Goal: Task Accomplishment & Management: Complete application form

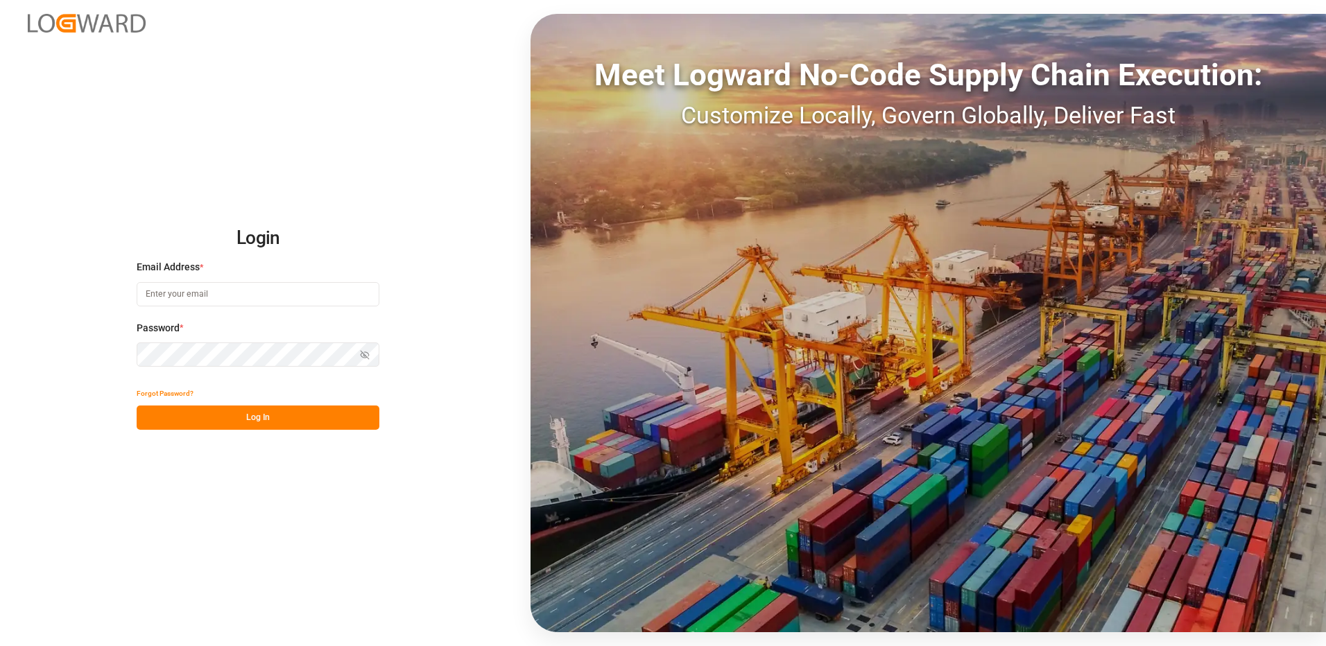
type input "niels.horster@evcargo.com"
click at [287, 424] on button "Log In" at bounding box center [258, 418] width 243 height 24
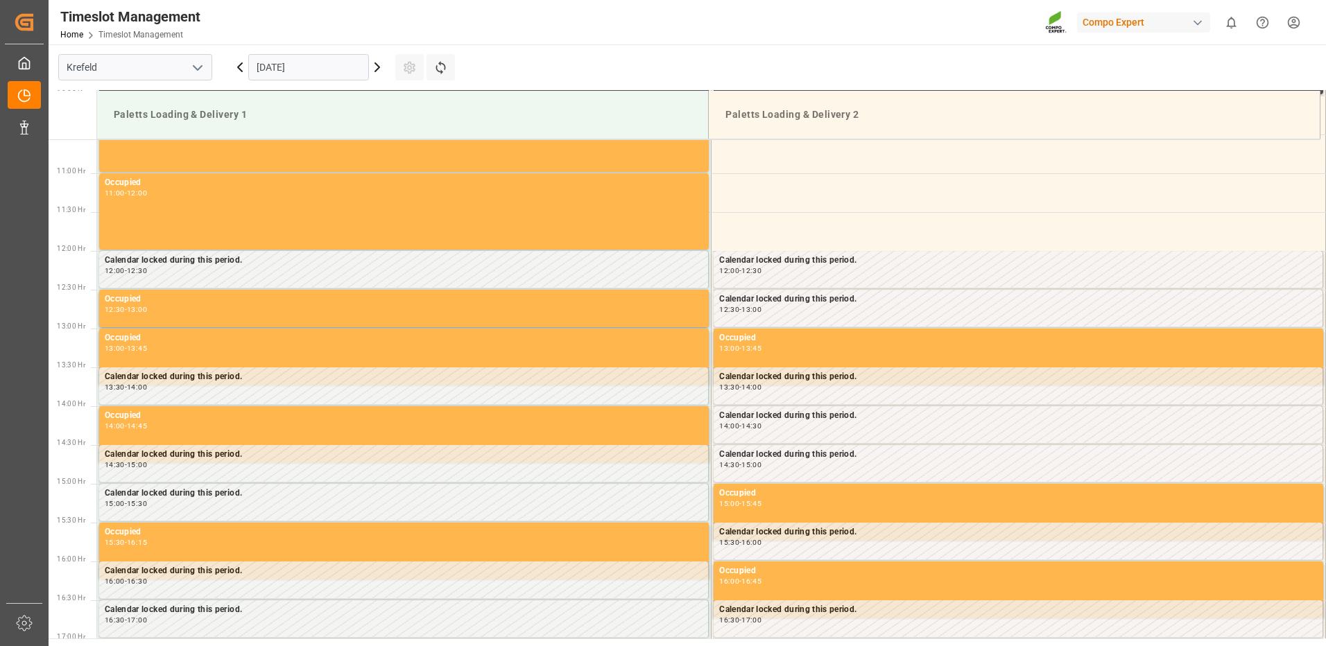
scroll to position [923, 0]
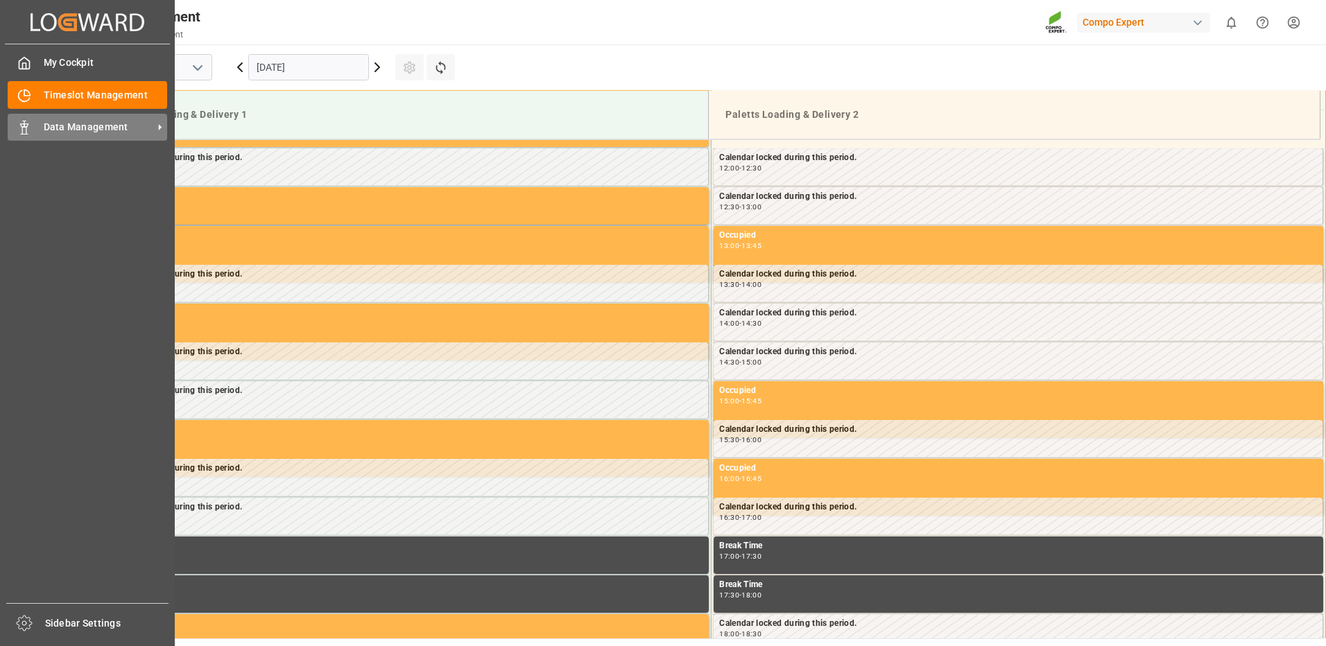
click at [40, 130] on div "Data Management Data Management" at bounding box center [88, 127] width 160 height 27
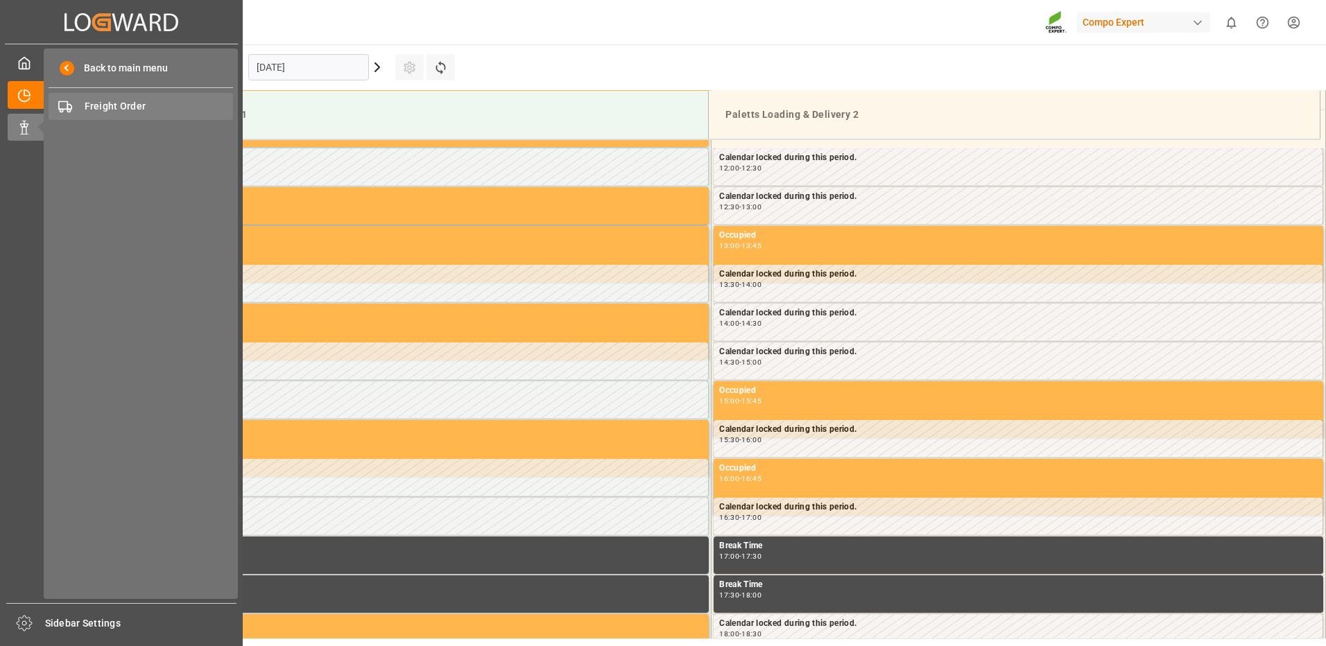
click at [121, 105] on span "Freight Order" at bounding box center [159, 106] width 149 height 15
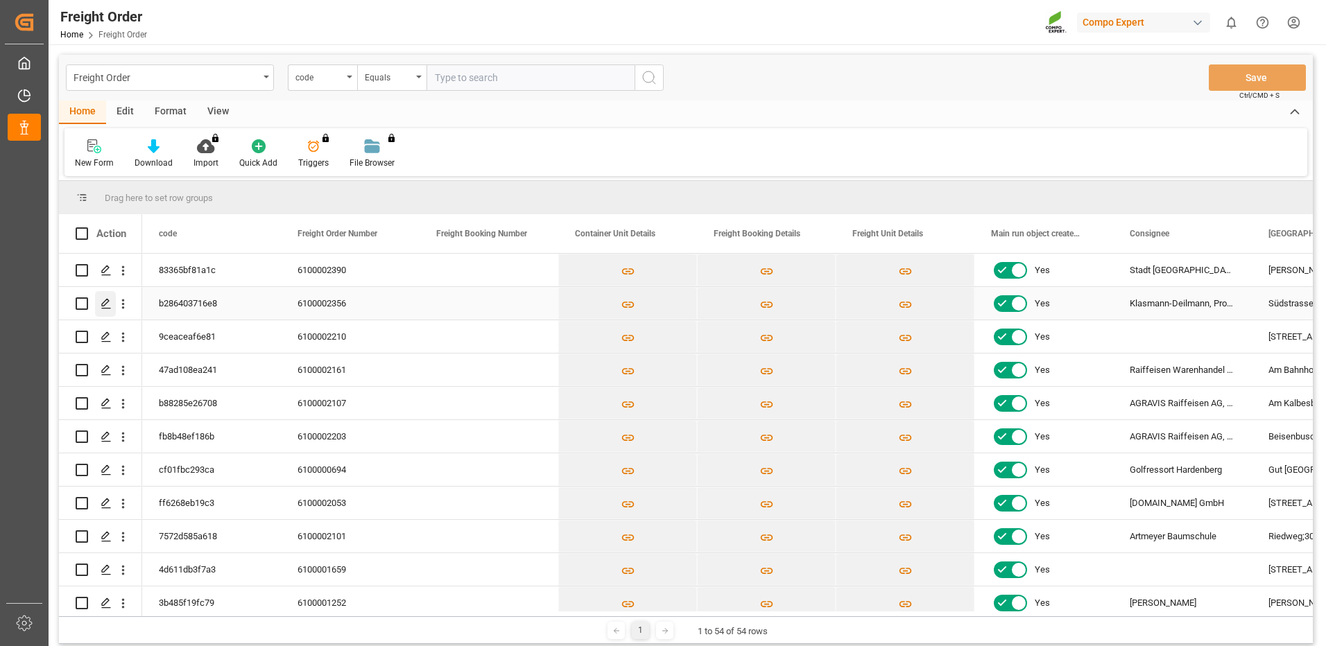
click at [101, 303] on div "Press SPACE to select this row." at bounding box center [105, 304] width 21 height 26
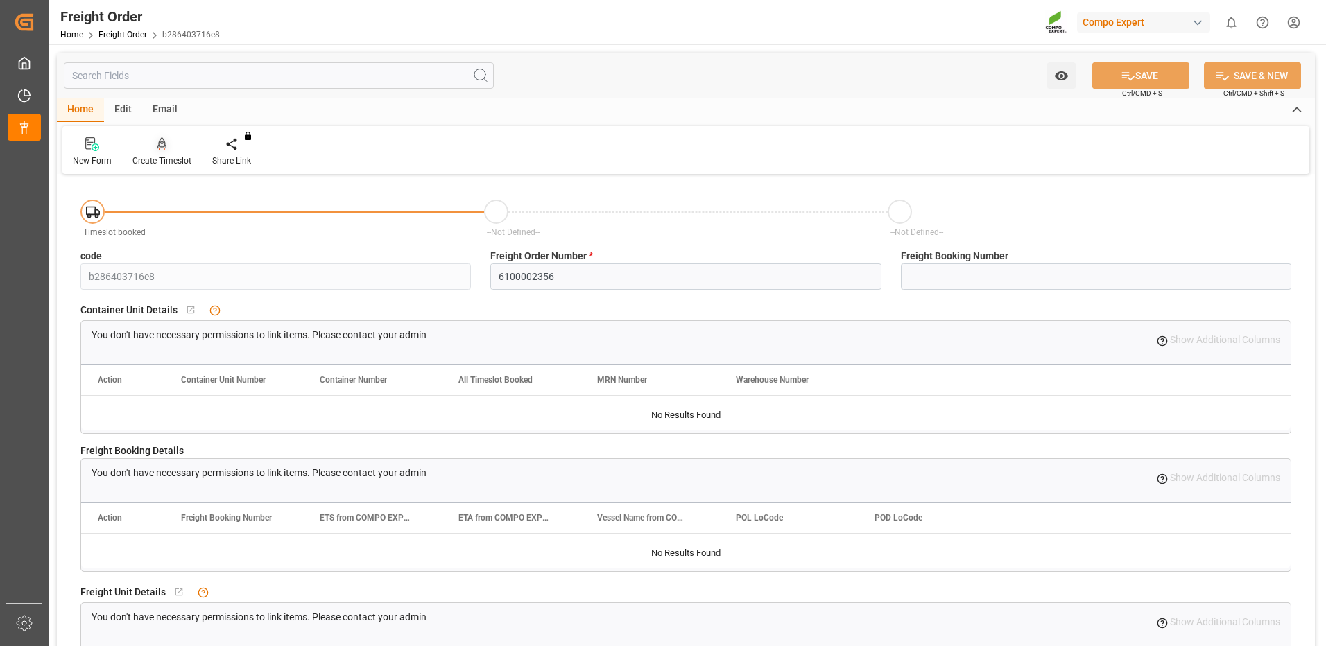
click at [157, 151] on icon at bounding box center [162, 144] width 10 height 14
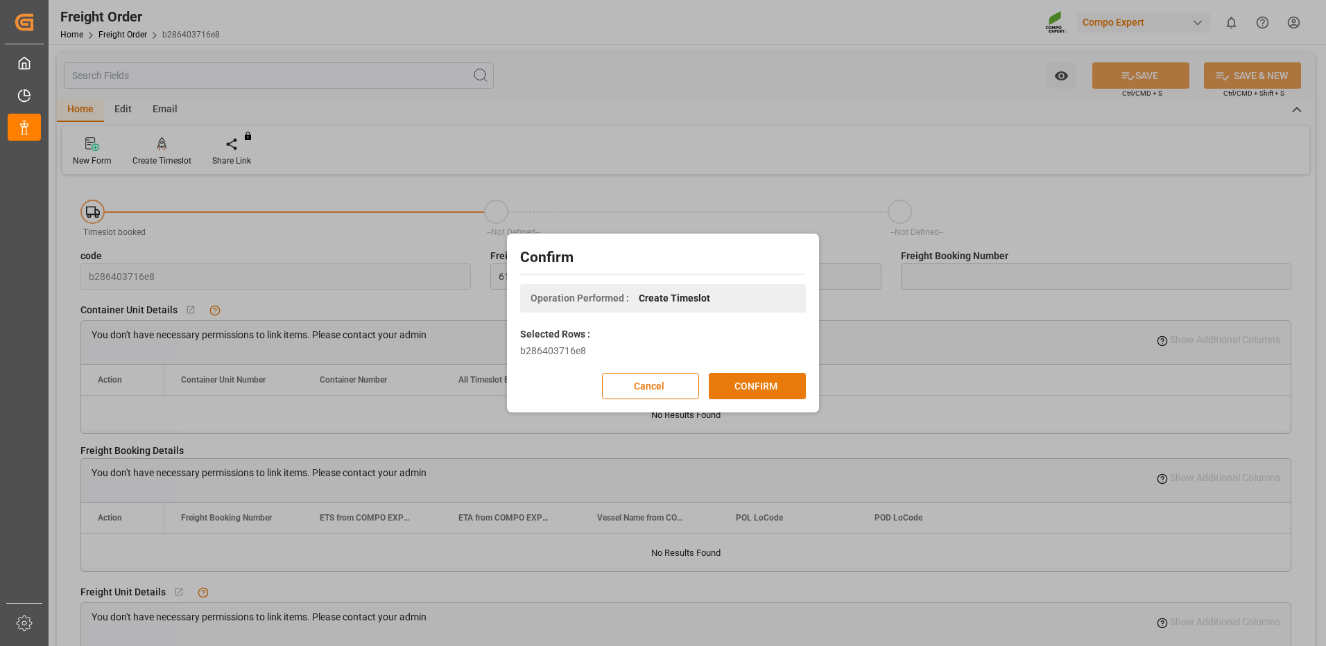
click at [730, 390] on button "CONFIRM" at bounding box center [757, 386] width 97 height 26
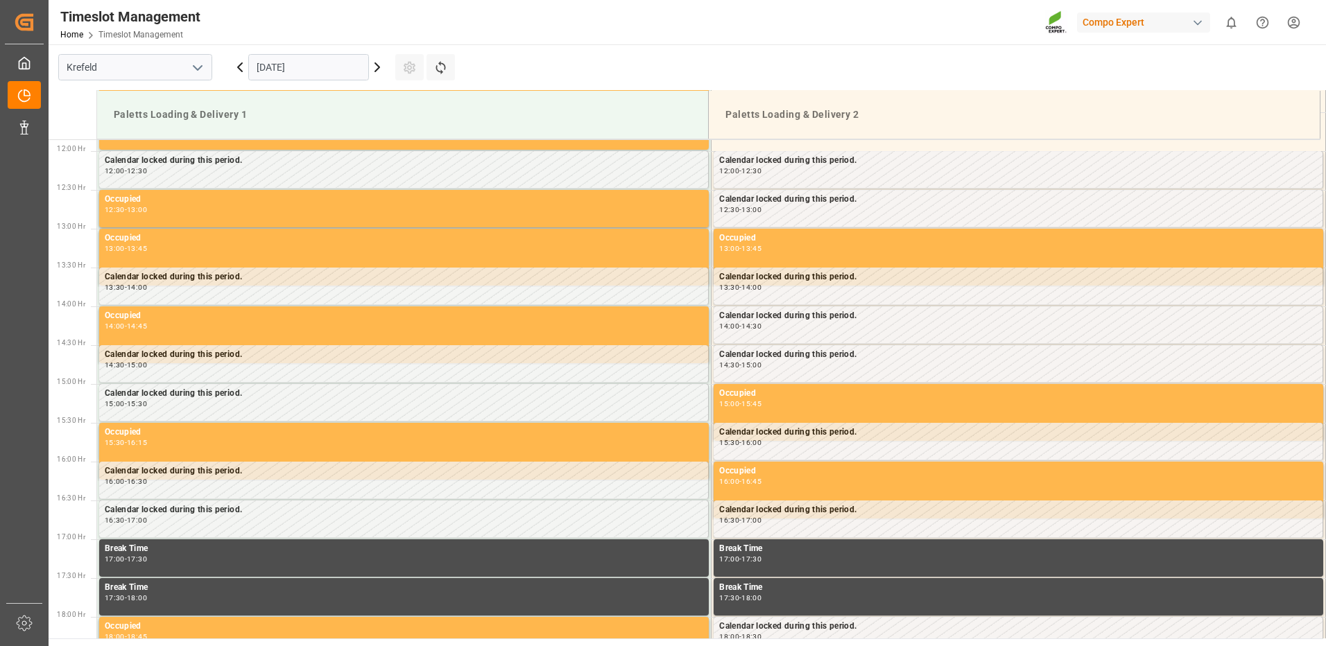
scroll to position [923, 0]
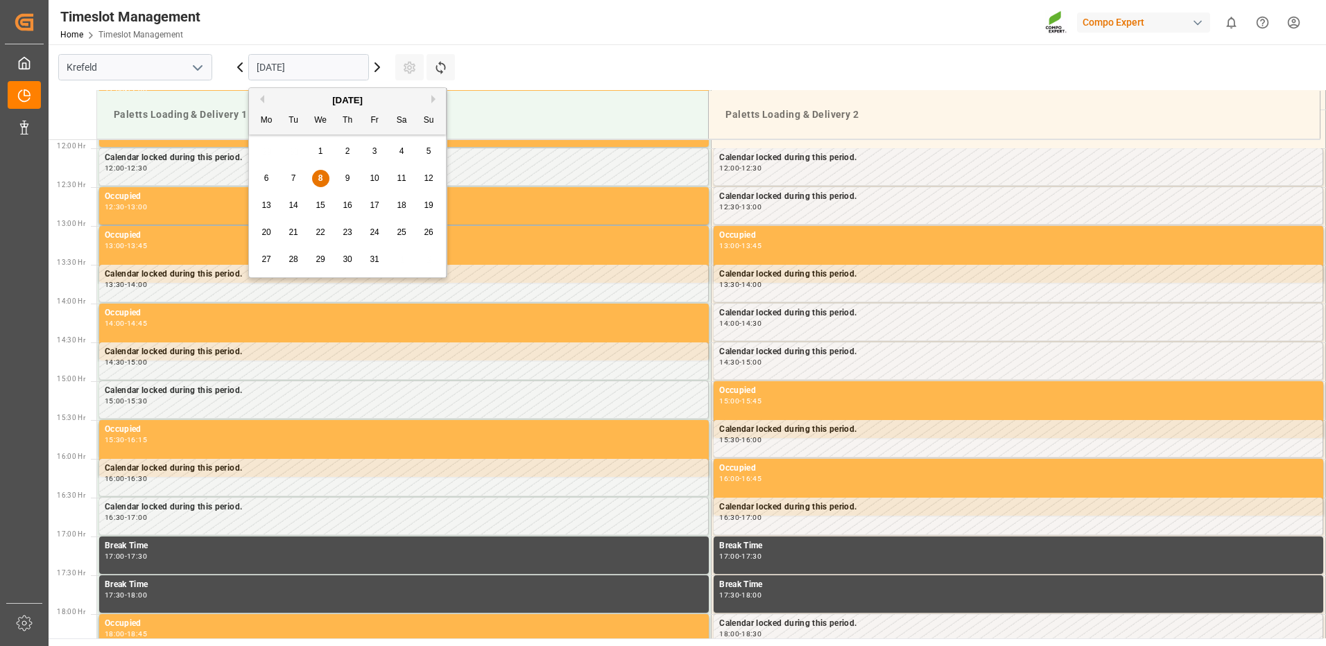
click at [352, 66] on input "[DATE]" at bounding box center [308, 67] width 121 height 26
click at [379, 175] on span "10" at bounding box center [374, 178] width 9 height 10
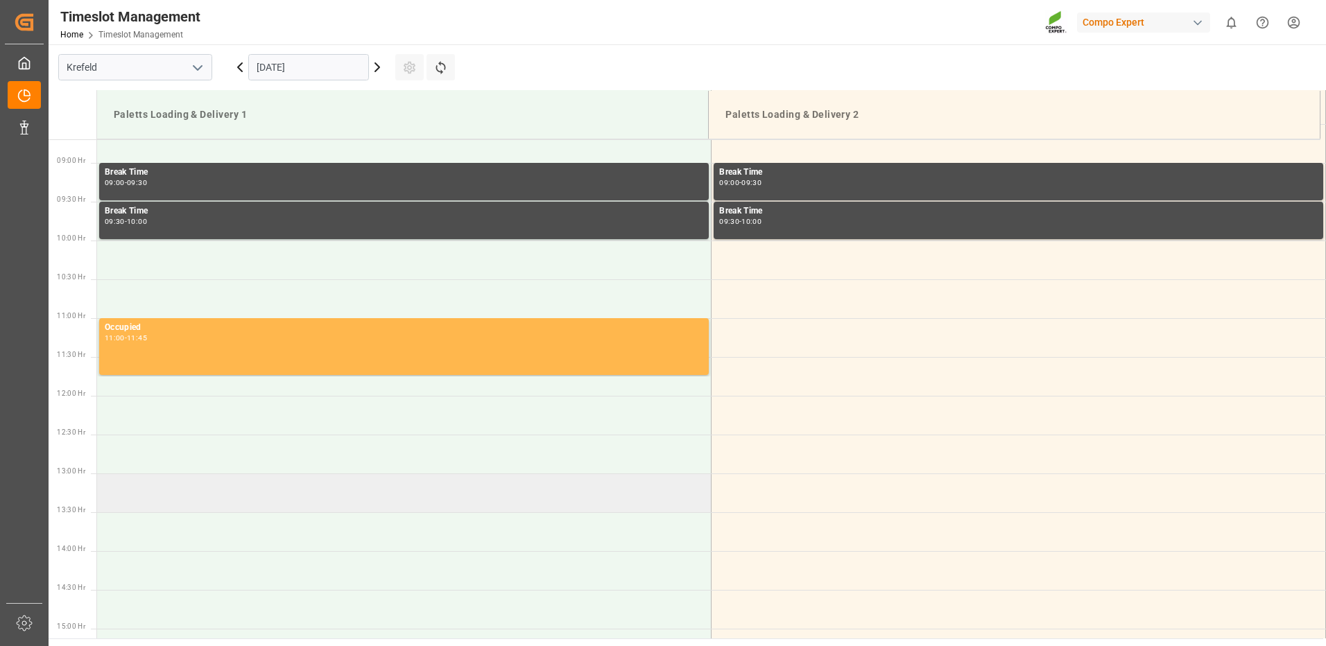
scroll to position [438, 0]
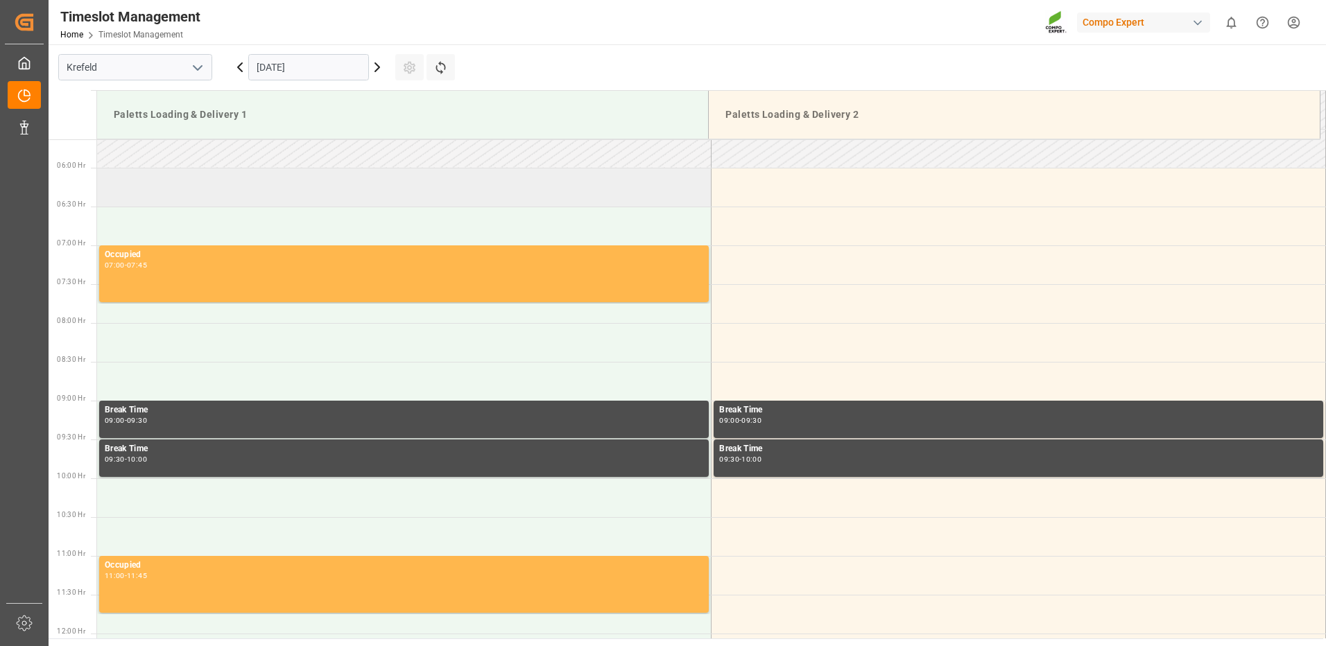
click at [195, 198] on td at bounding box center [404, 187] width 614 height 39
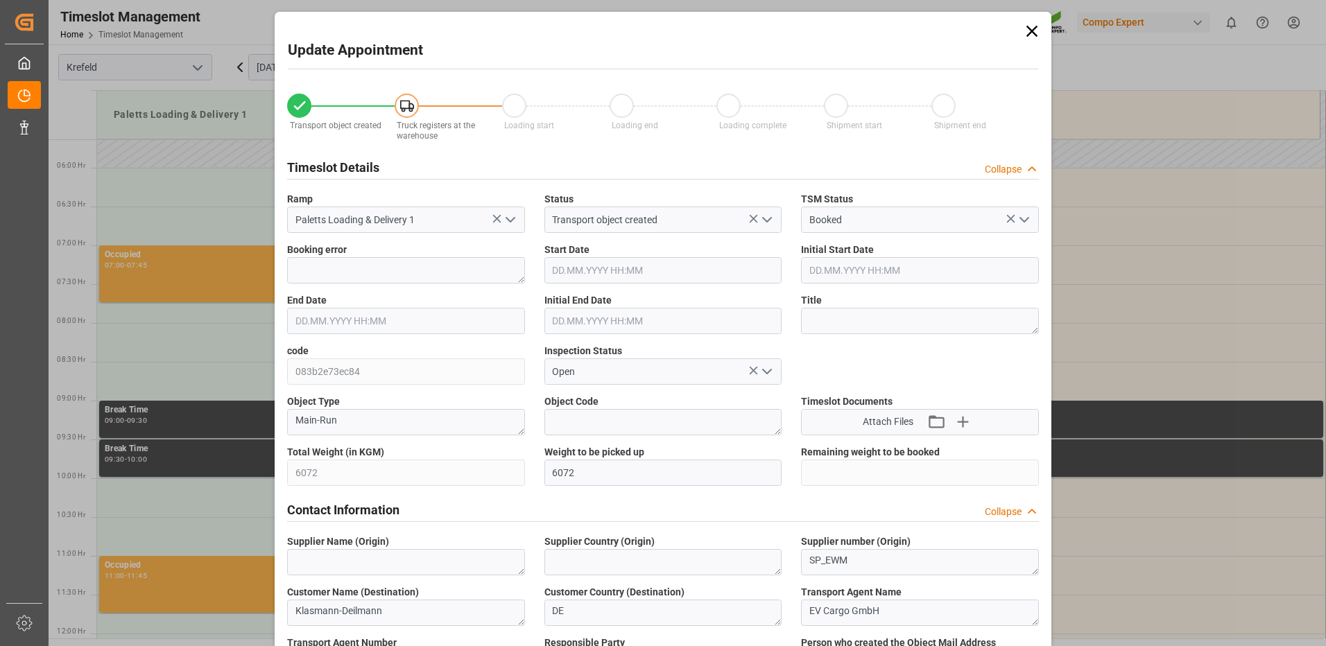
type input "6072"
type input "0"
type input "[DATE] 06:00"
type input "[DATE] 06:30"
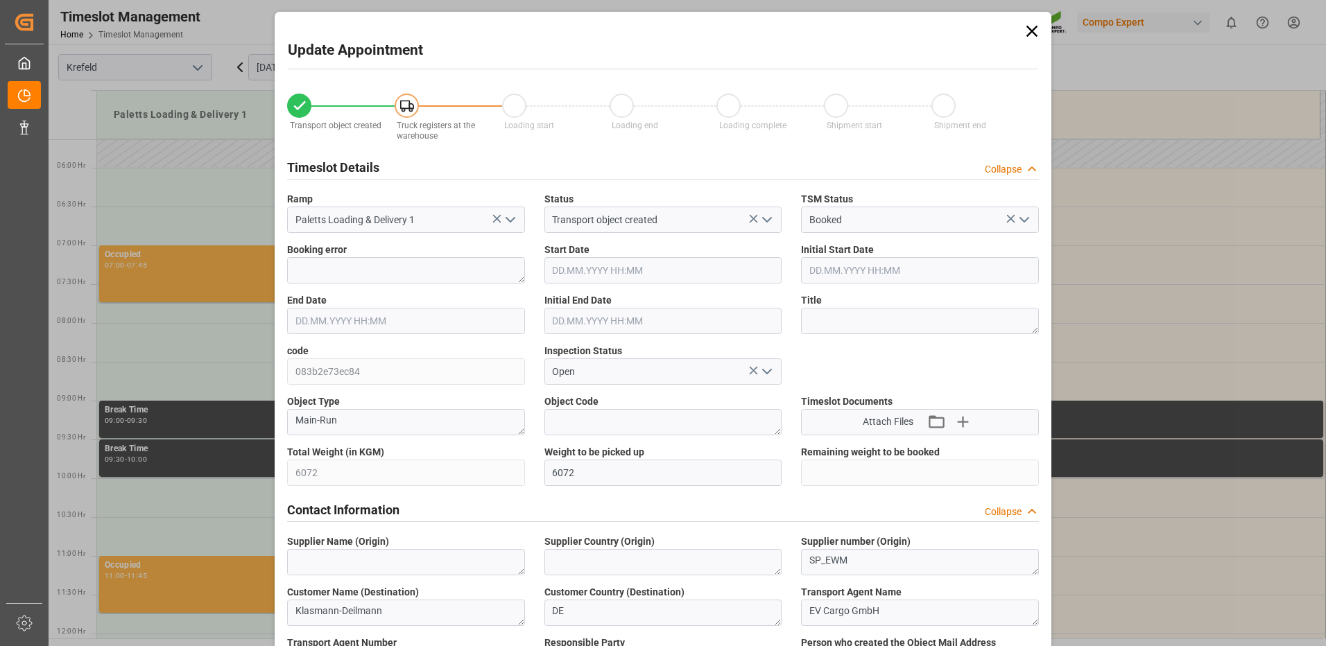
type input "[DATE] 14:36"
type input "[DATE] 10:32"
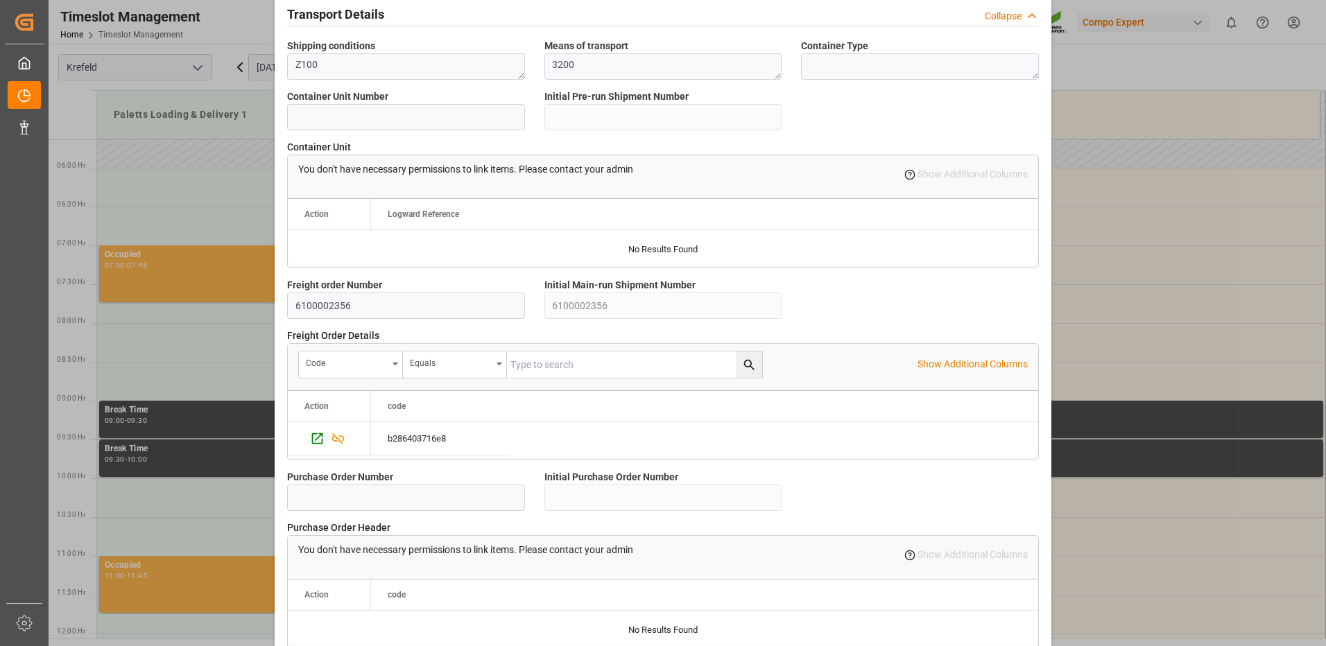
scroll to position [1179, 0]
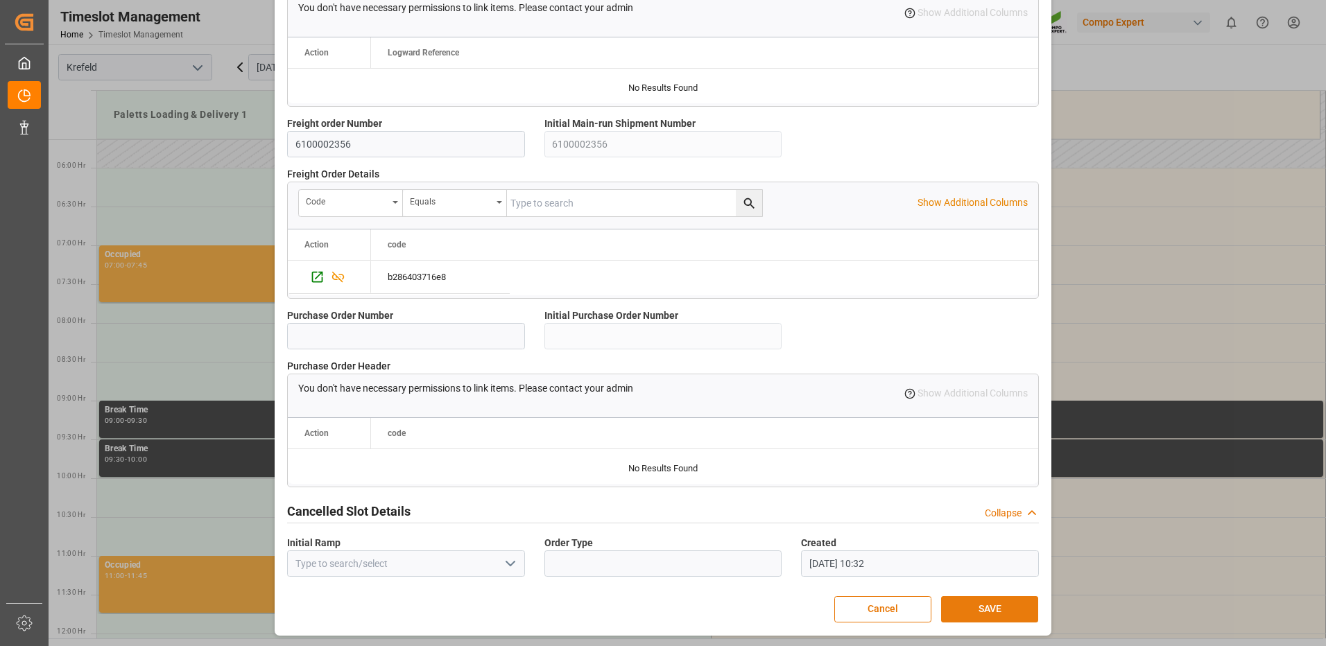
click at [956, 603] on button "SAVE" at bounding box center [989, 609] width 97 height 26
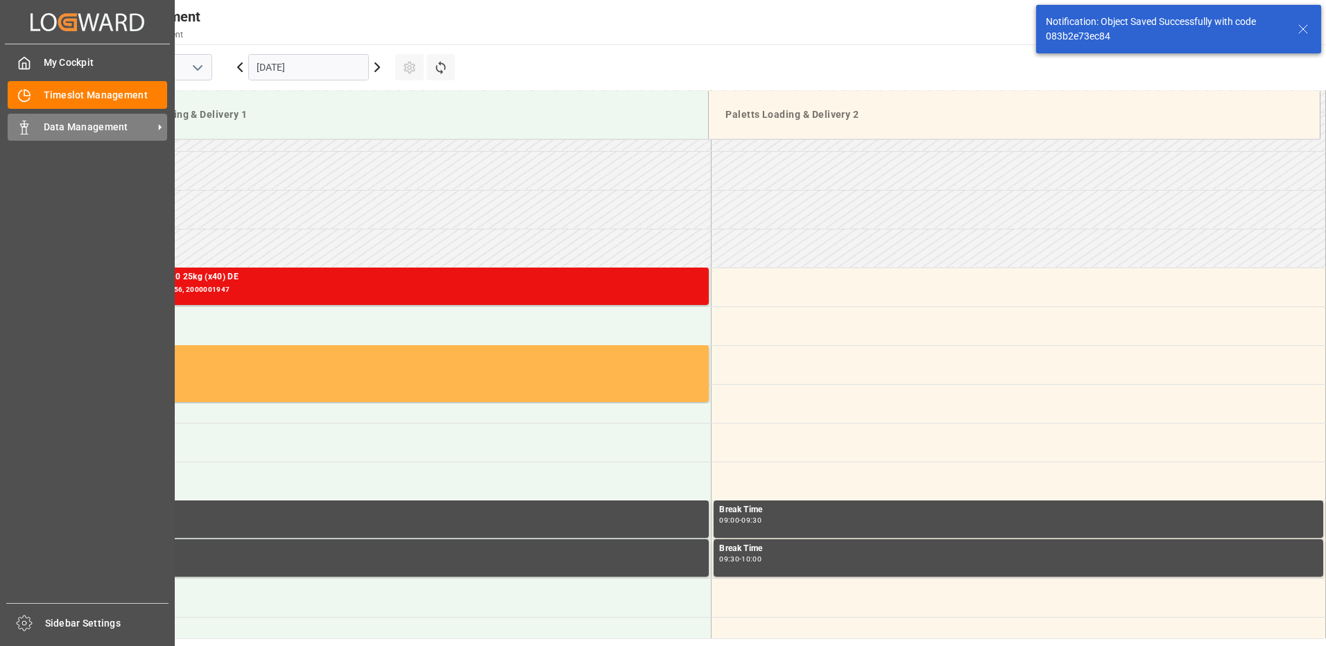
scroll to position [379, 0]
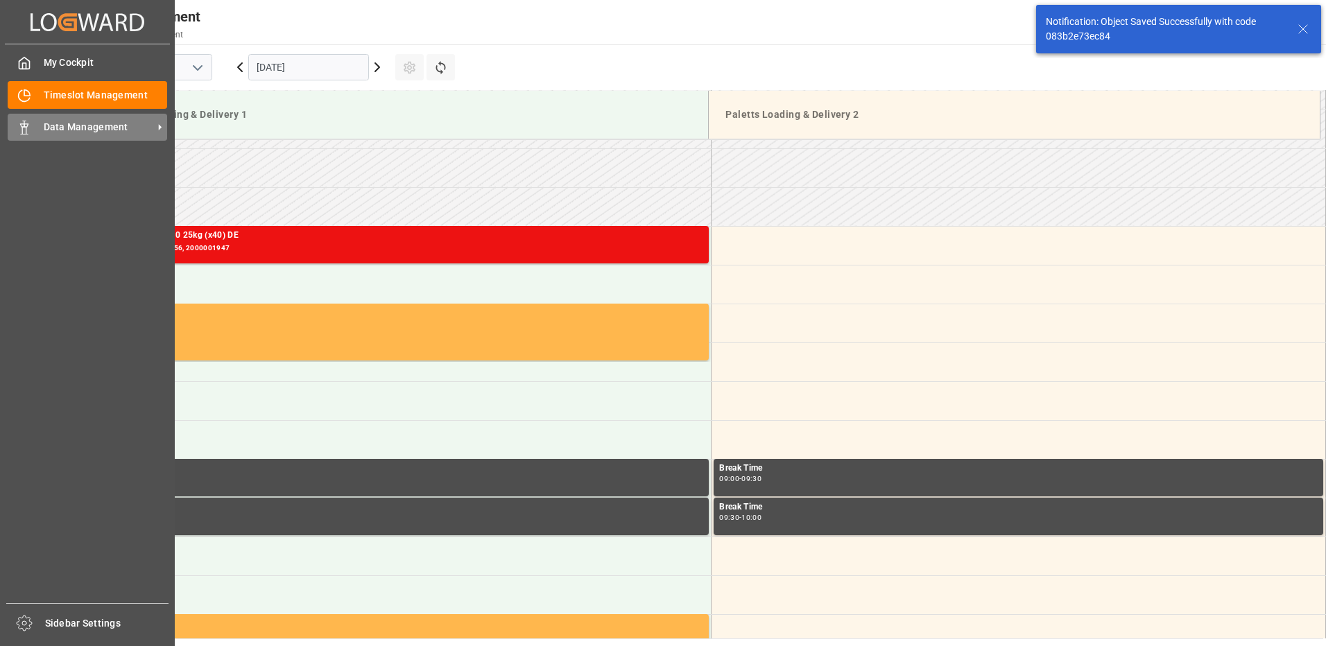
click at [40, 120] on div "Data Management Data Management" at bounding box center [88, 127] width 160 height 27
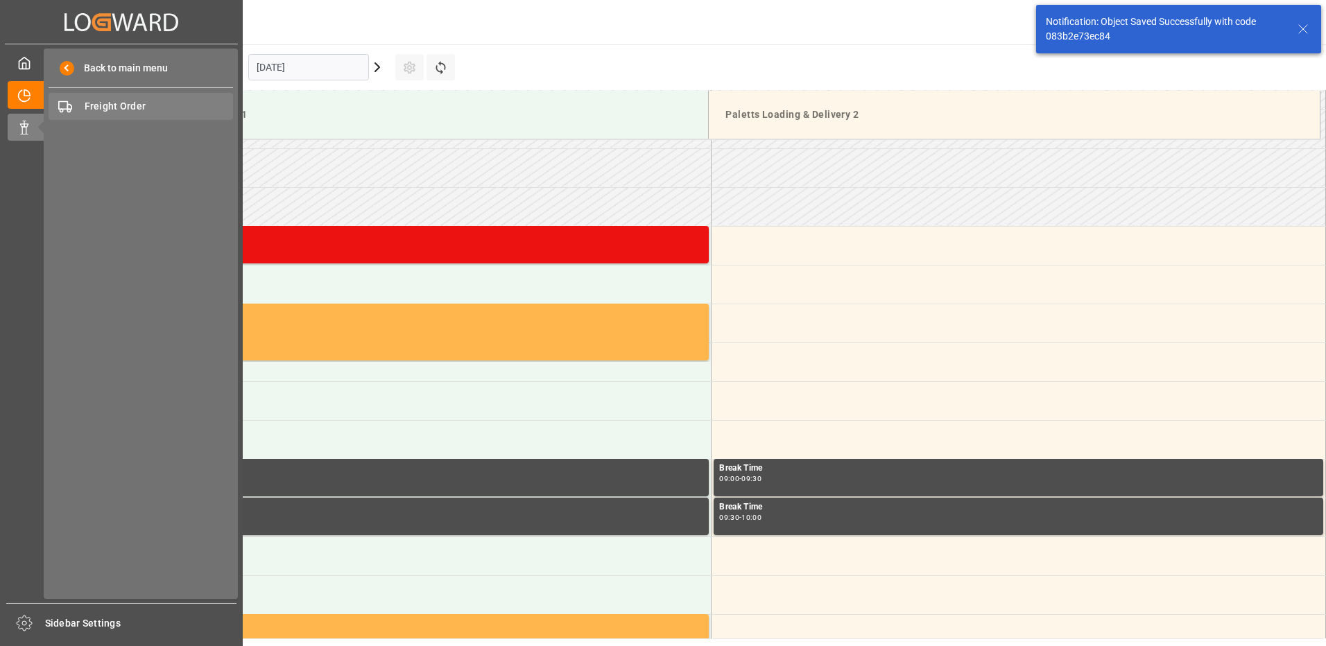
click at [103, 106] on span "Freight Order" at bounding box center [159, 106] width 149 height 15
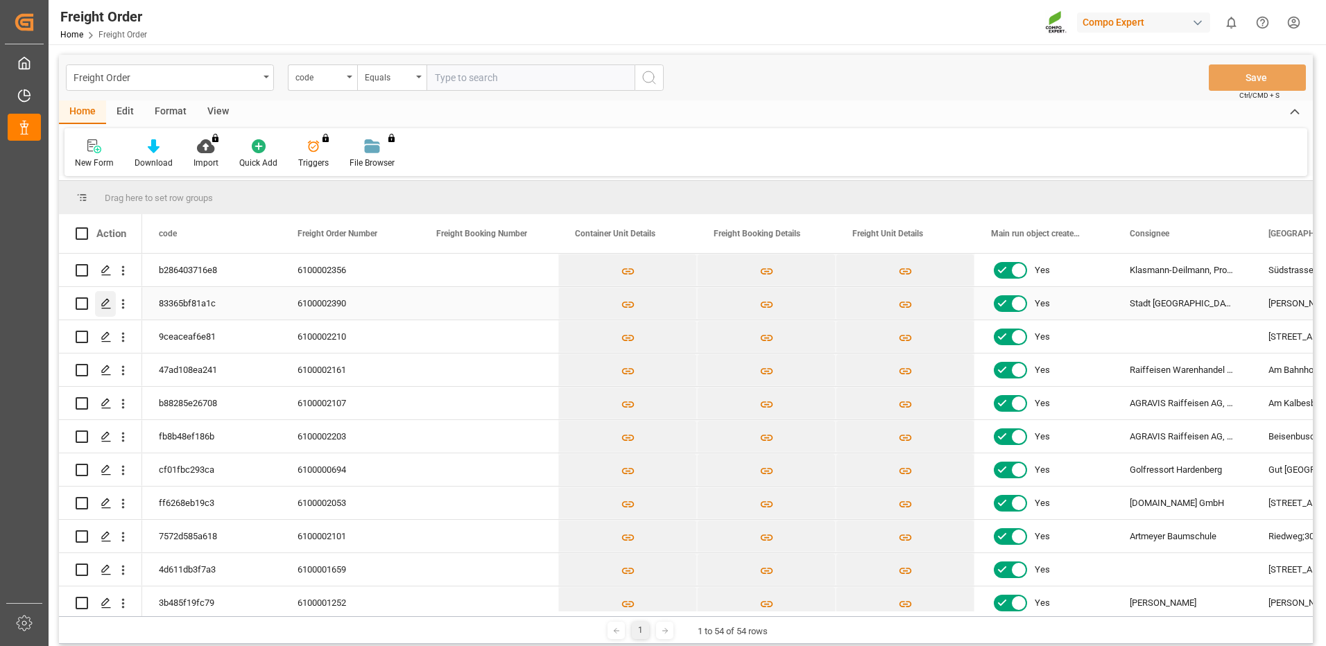
click at [107, 304] on polygon "Press SPACE to select this row." at bounding box center [105, 303] width 7 height 7
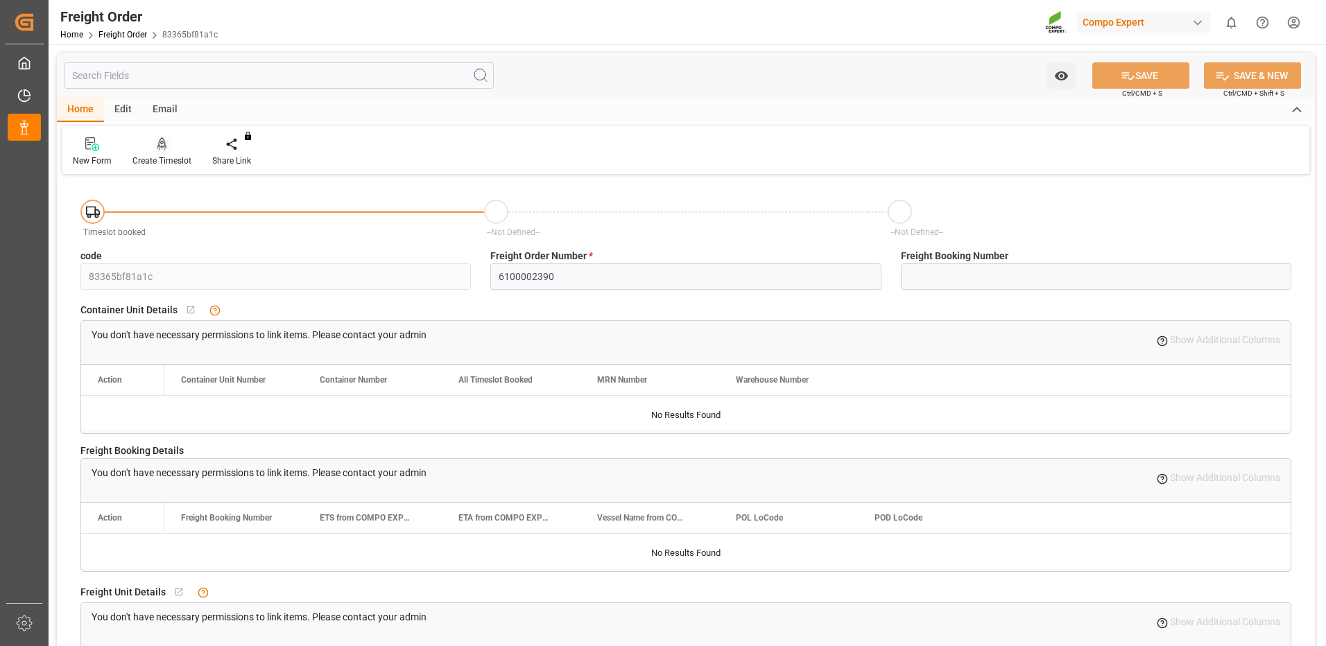
click at [161, 147] on icon at bounding box center [162, 143] width 10 height 12
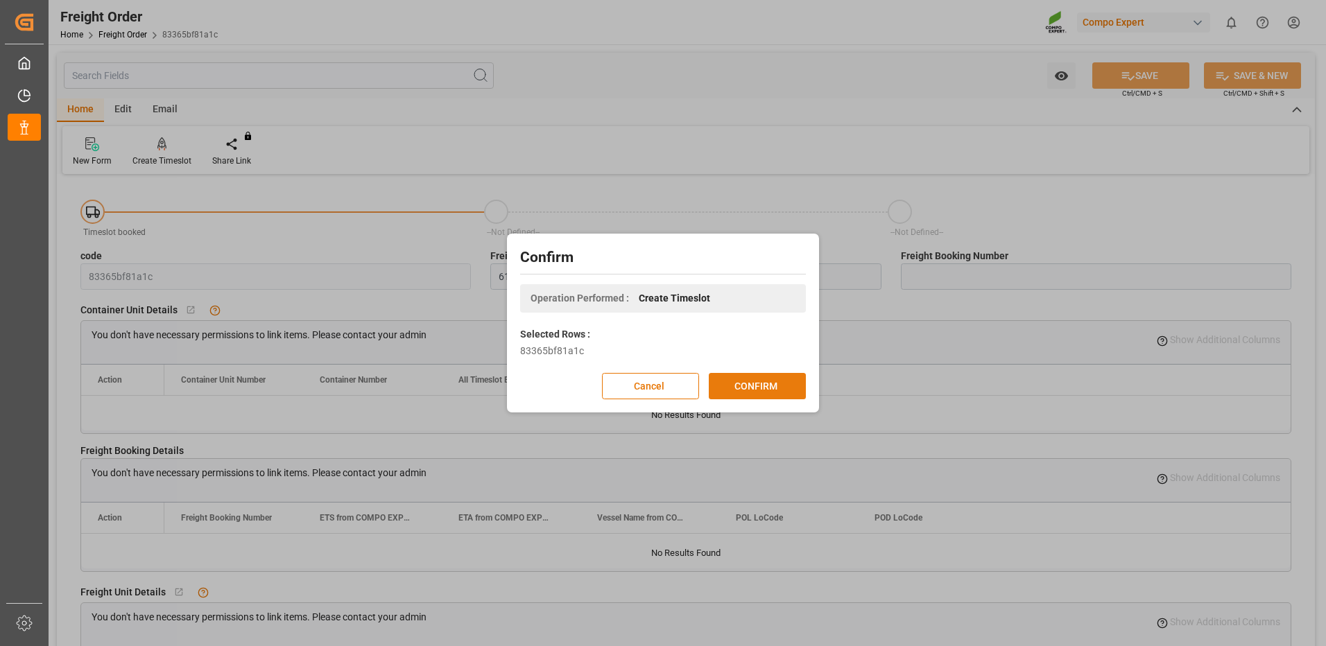
click at [768, 377] on button "CONFIRM" at bounding box center [757, 386] width 97 height 26
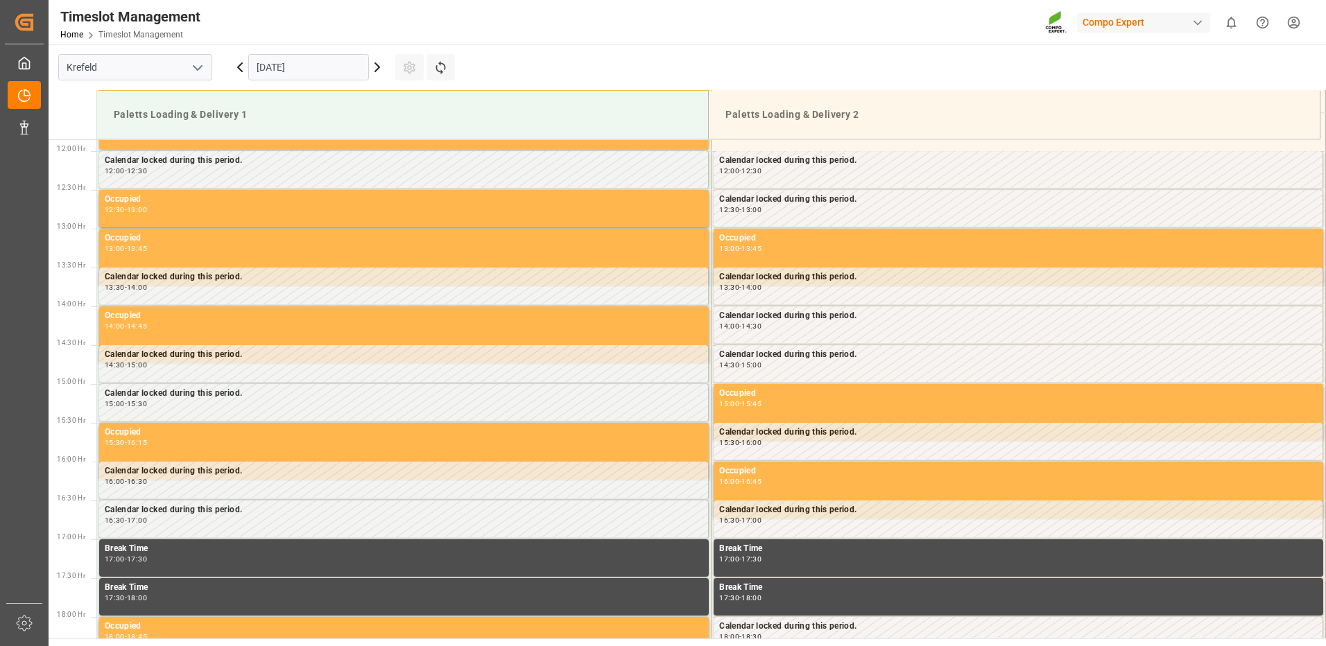
scroll to position [923, 0]
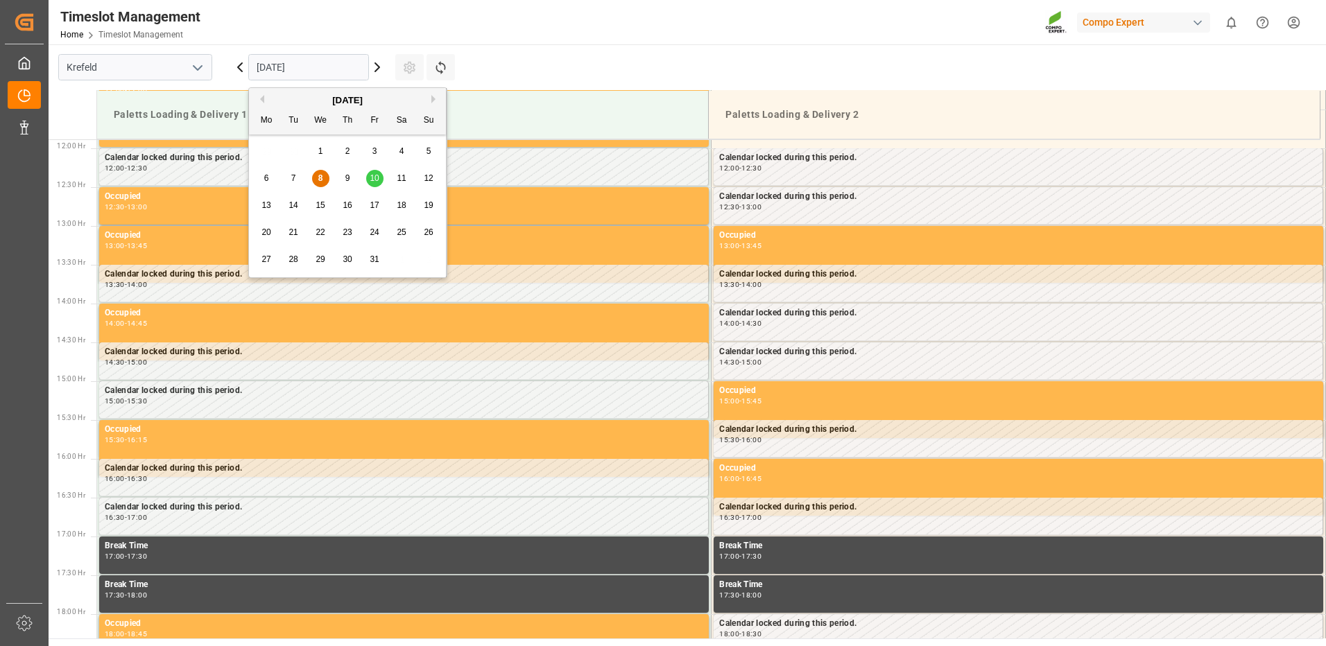
click at [344, 60] on input "[DATE]" at bounding box center [308, 67] width 121 height 26
click at [375, 178] on span "10" at bounding box center [374, 178] width 9 height 10
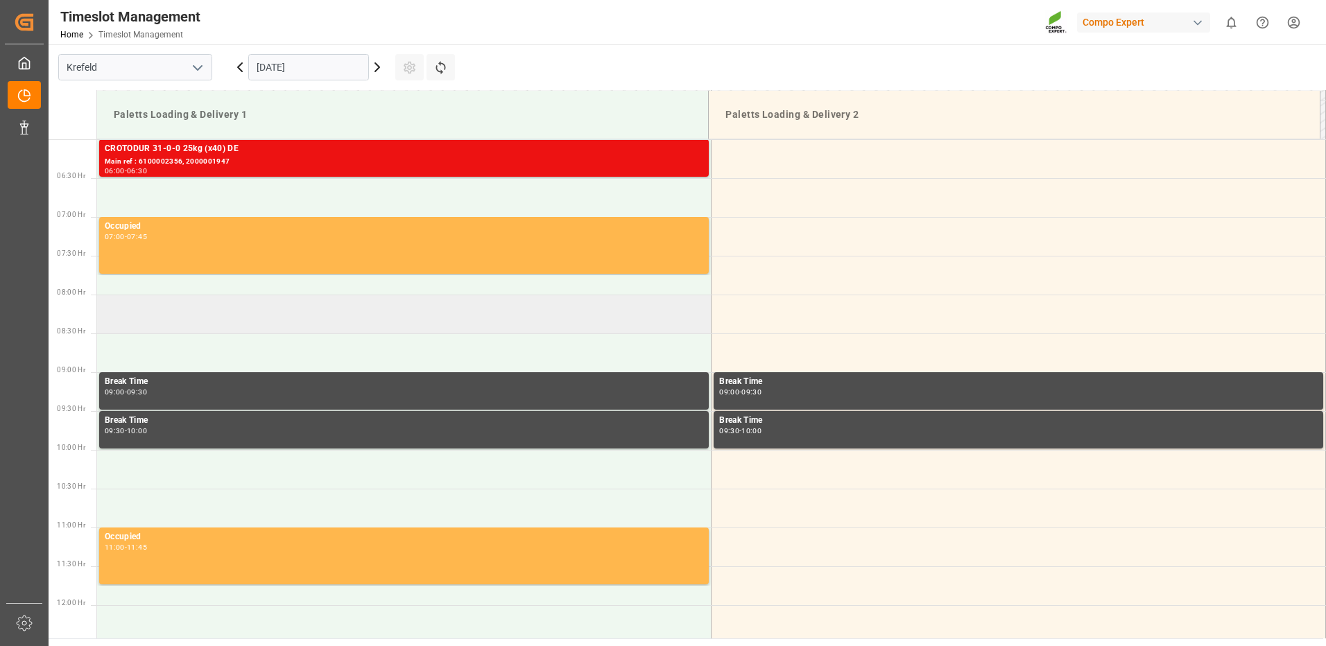
scroll to position [368, 0]
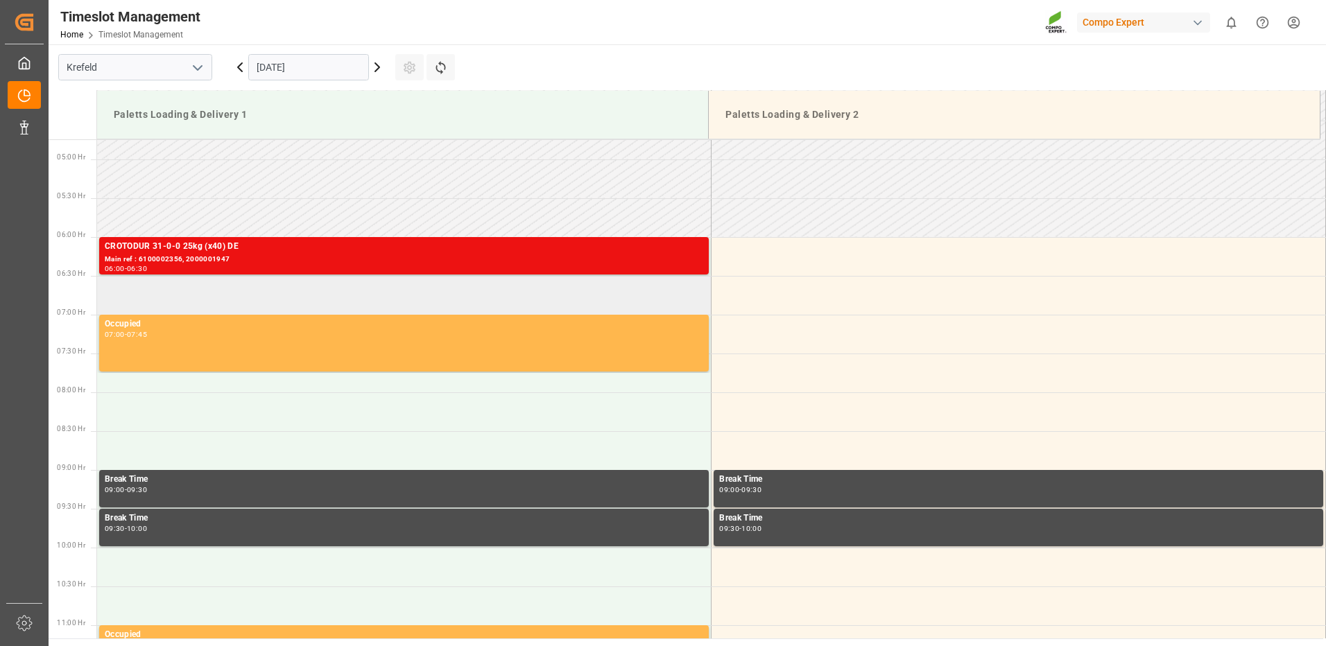
click at [207, 289] on td at bounding box center [404, 295] width 614 height 39
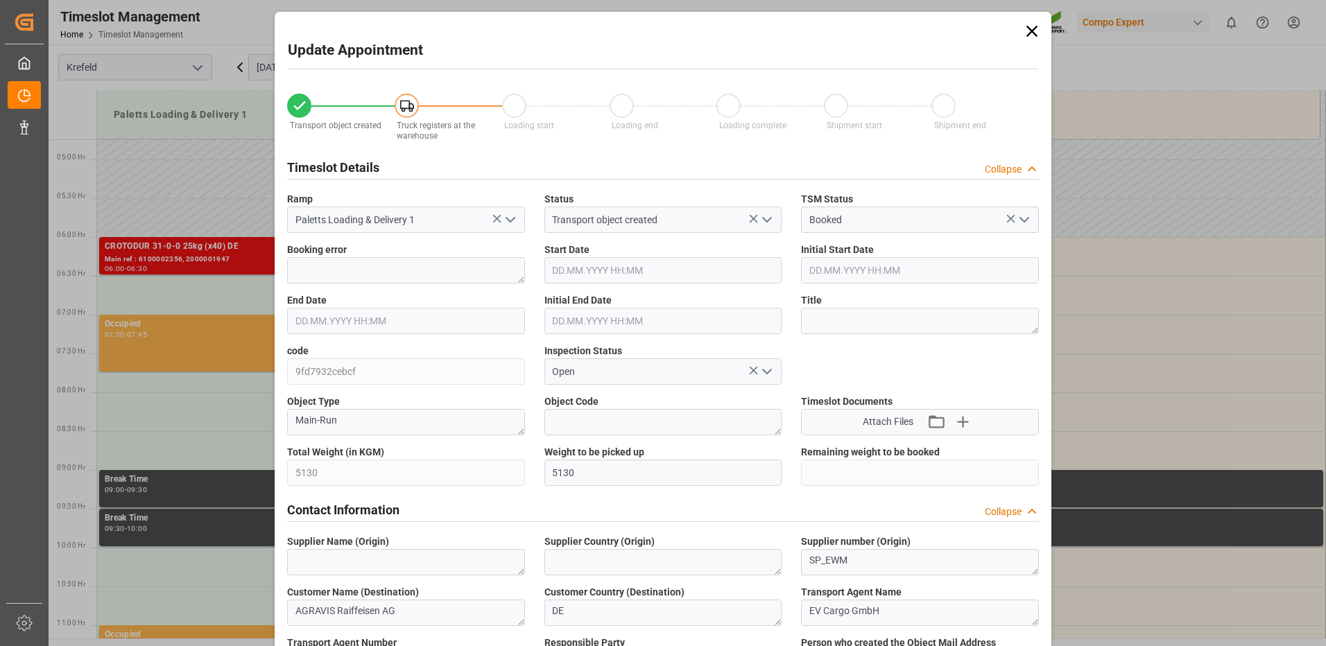
type input "5130"
type input "0"
type input "[DATE] 06:30"
type input "10.10.2025 07:00"
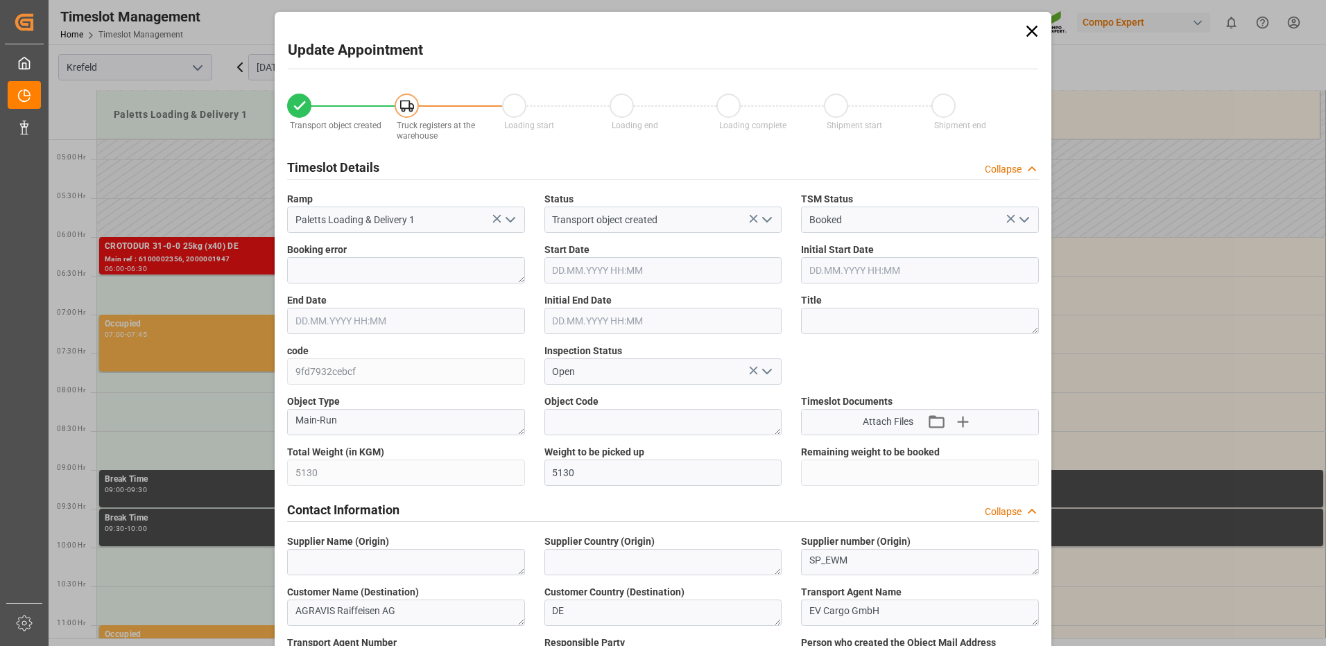
type input "07.10.2025 16:12"
type input "08.10.2025 10:33"
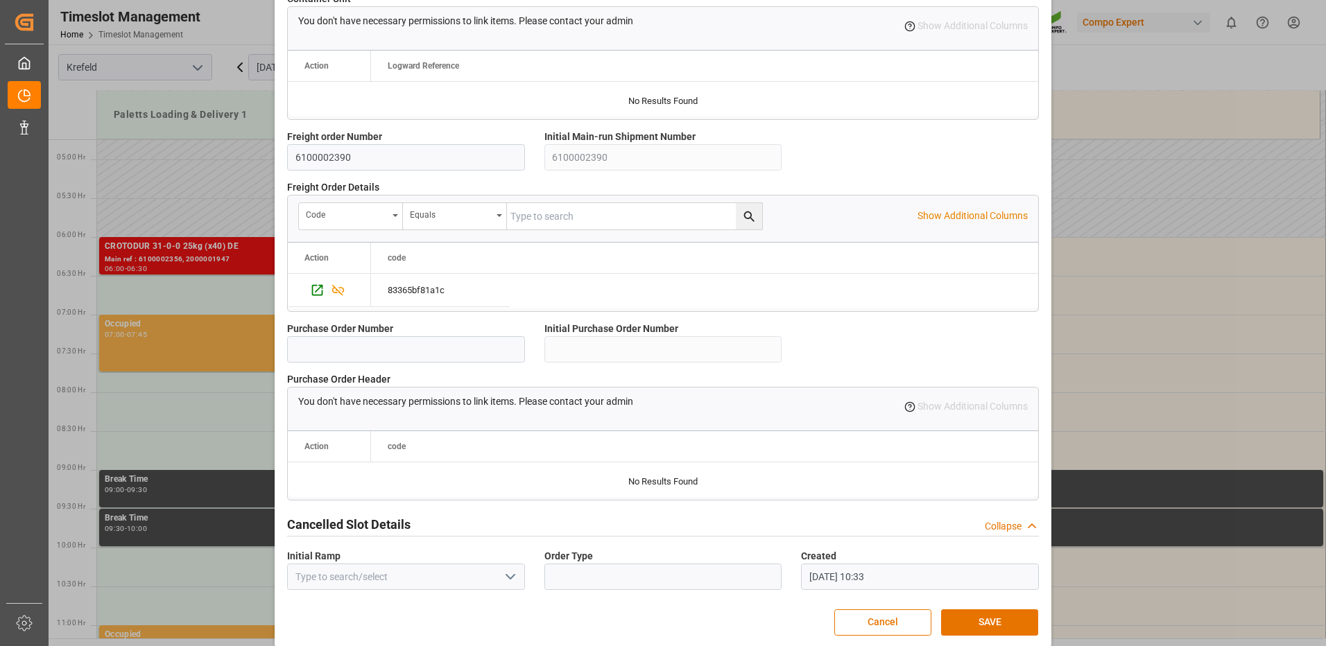
scroll to position [1179, 0]
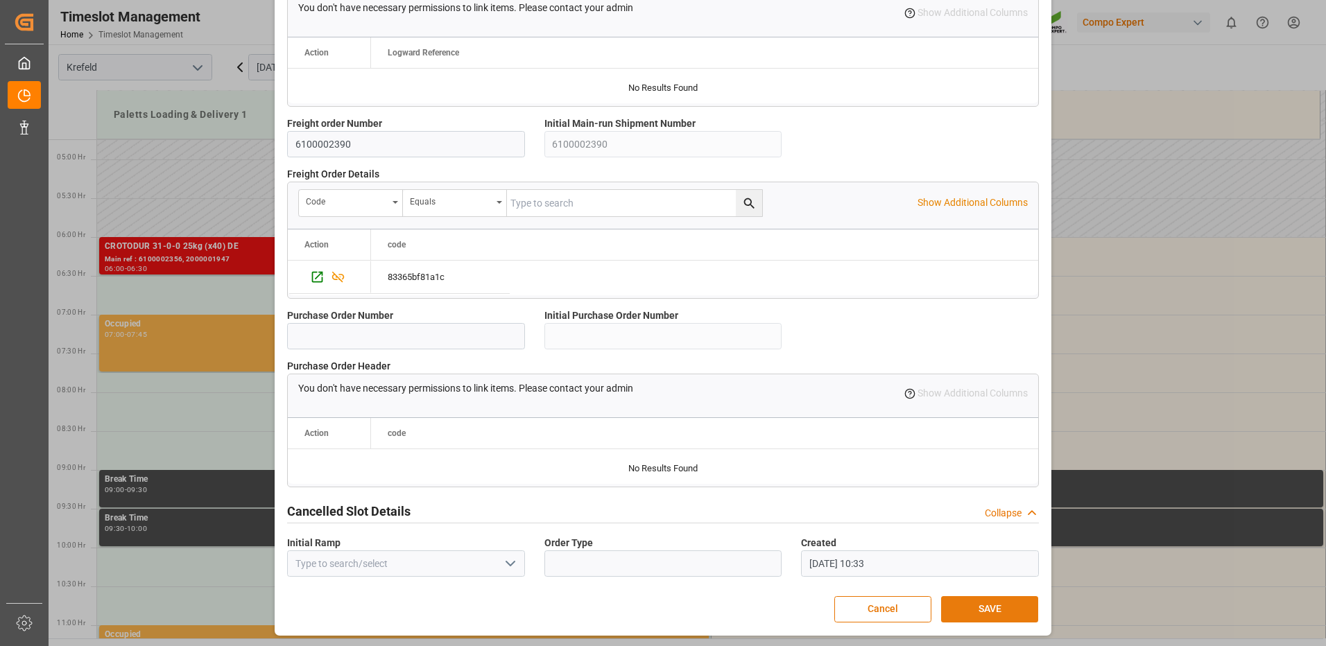
click at [958, 599] on button "SAVE" at bounding box center [989, 609] width 97 height 26
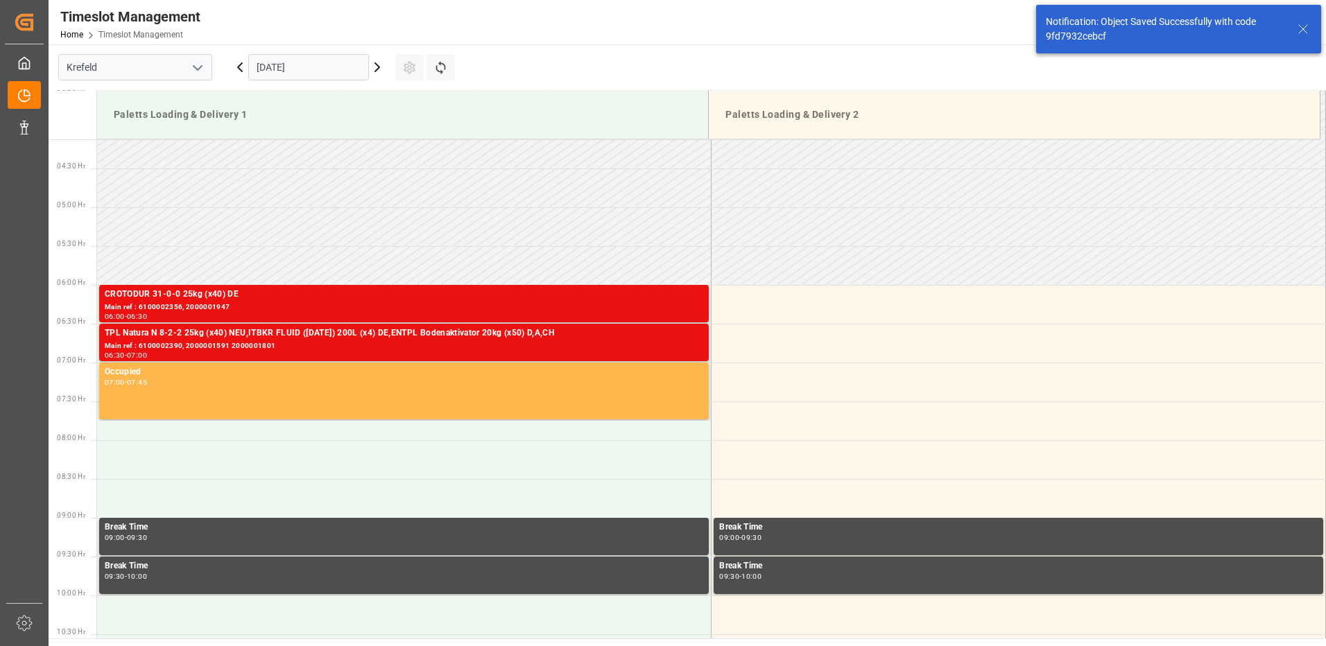
scroll to position [379, 0]
